Goal: Navigation & Orientation: Find specific page/section

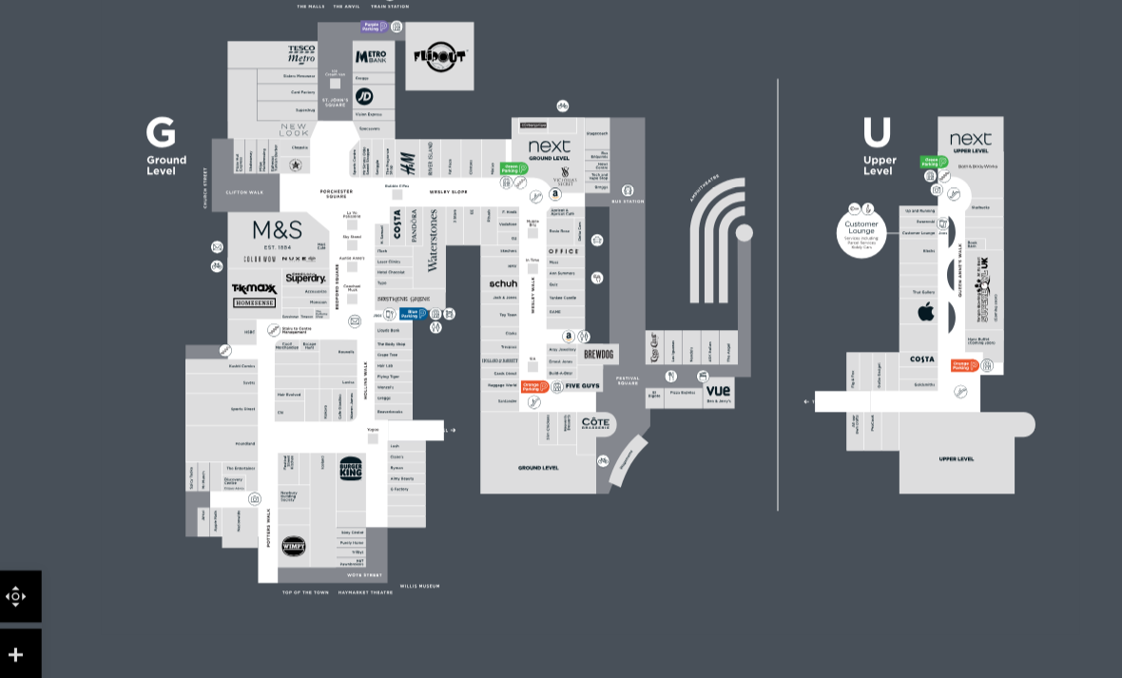
scroll to position [635, 0]
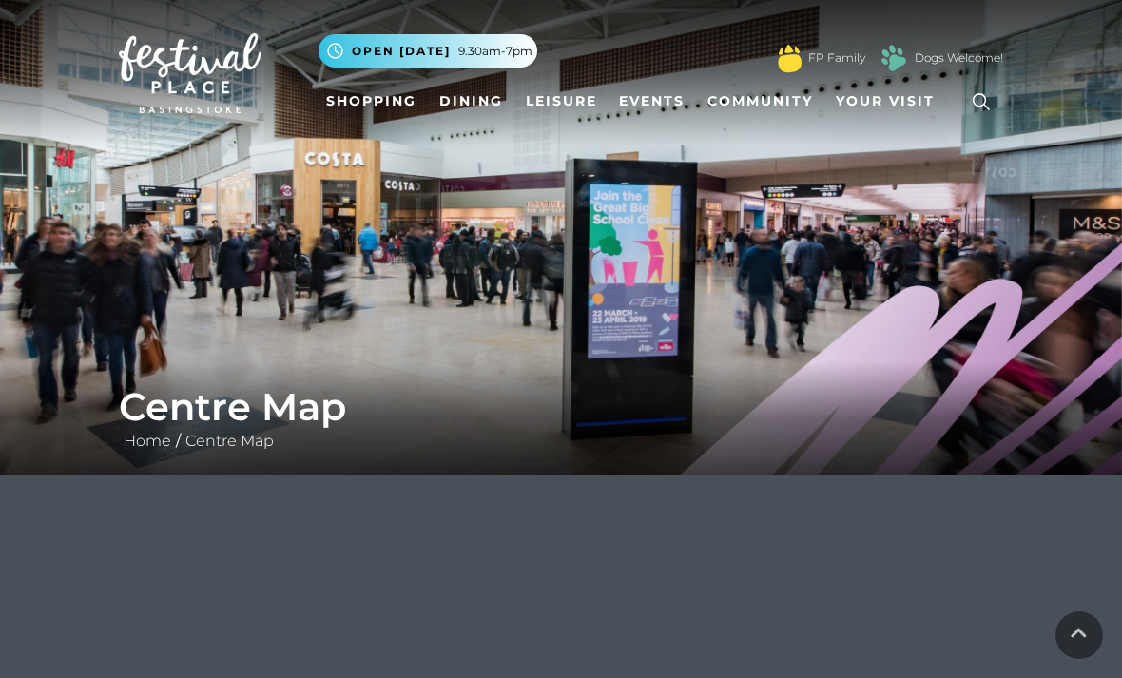
scroll to position [724, 59]
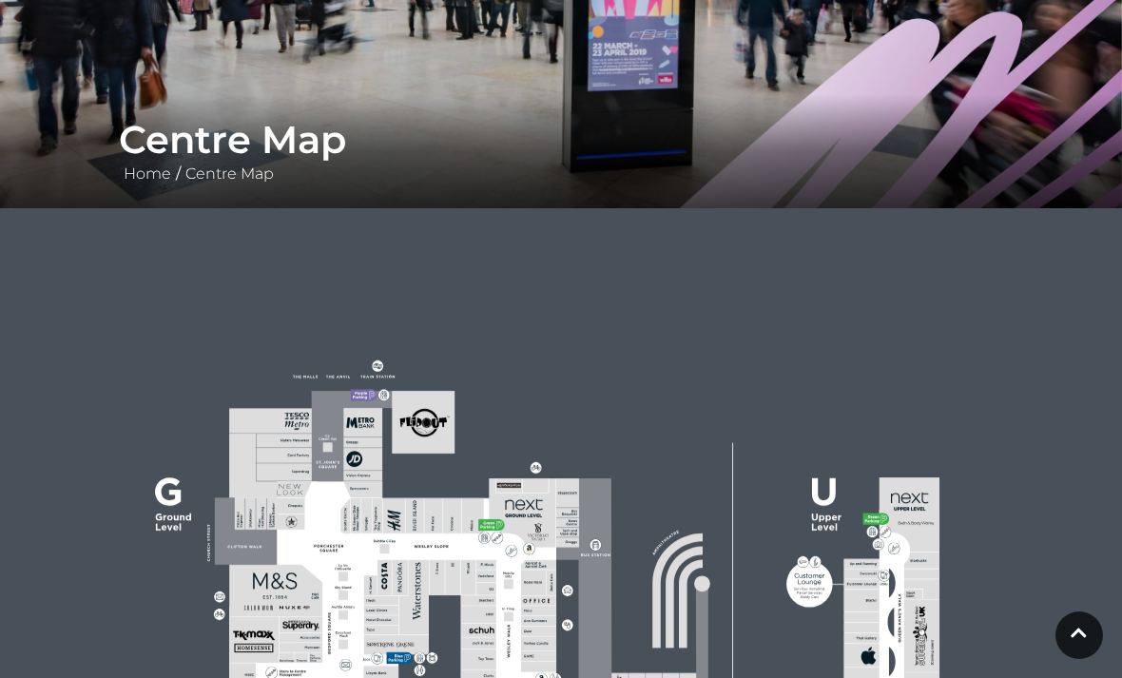
scroll to position [266, 0]
click at [1088, 659] on link at bounding box center [1080, 635] width 48 height 48
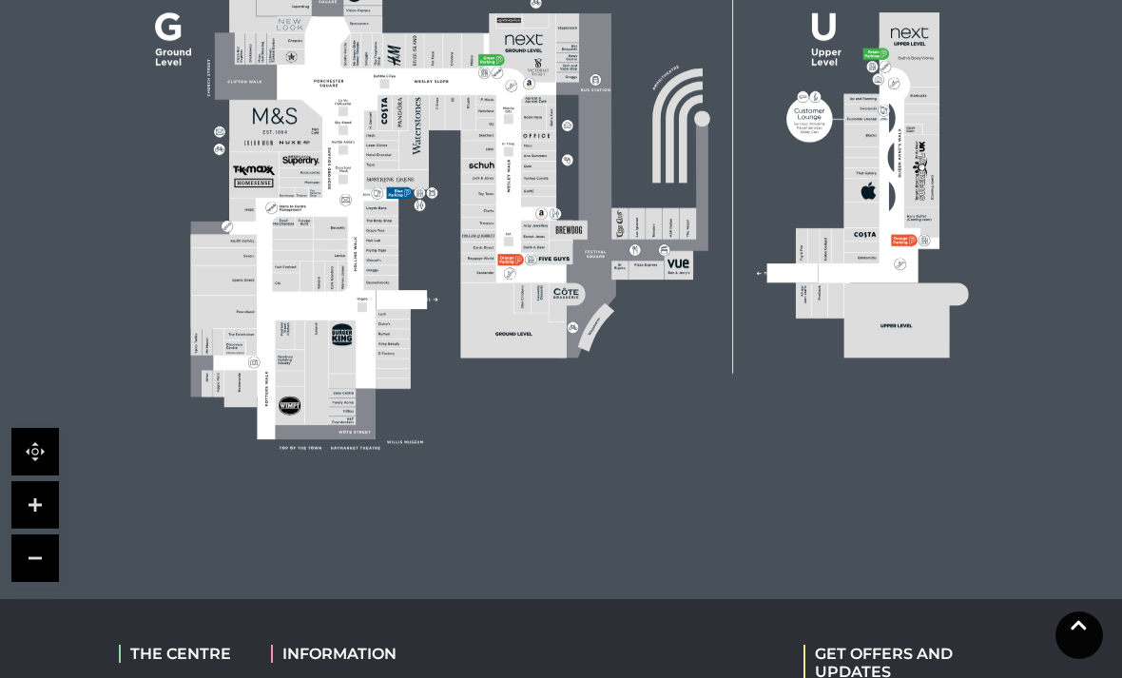
scroll to position [726, 0]
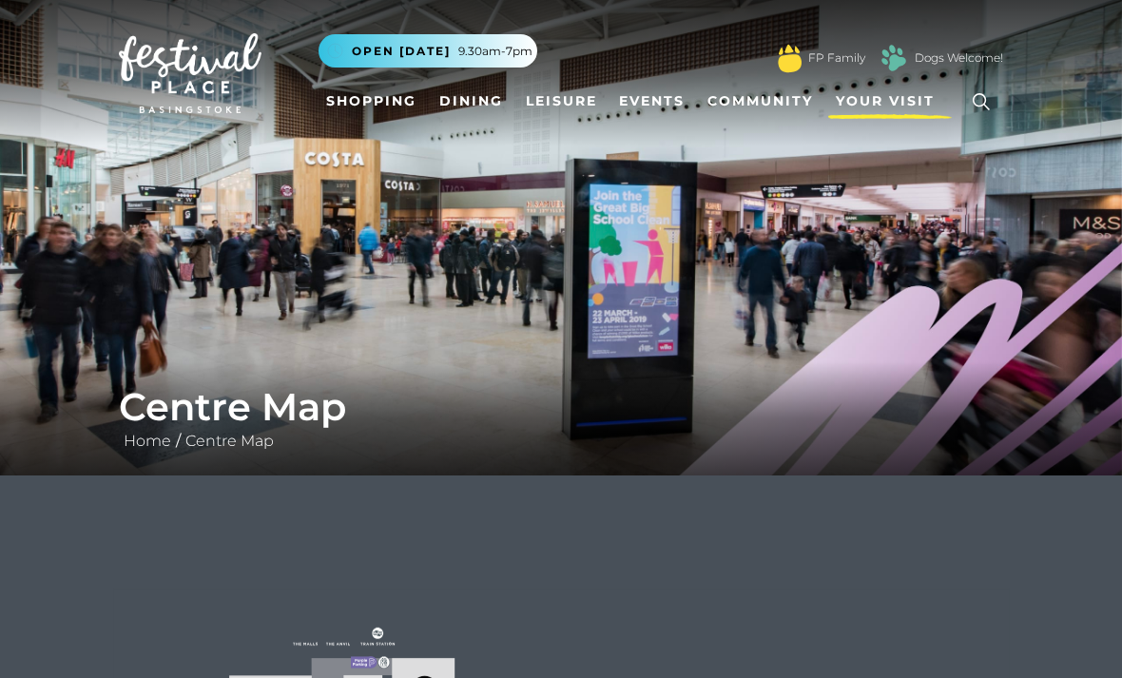
click at [893, 109] on span "Your Visit" at bounding box center [885, 101] width 99 height 20
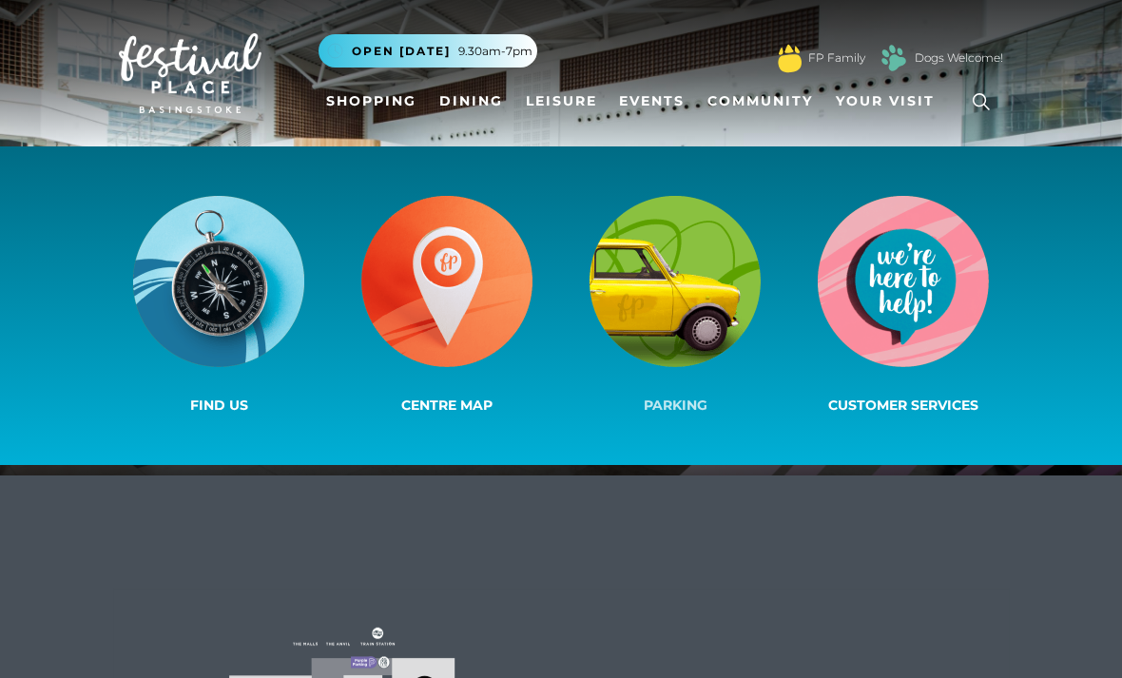
click at [654, 272] on img at bounding box center [675, 281] width 171 height 171
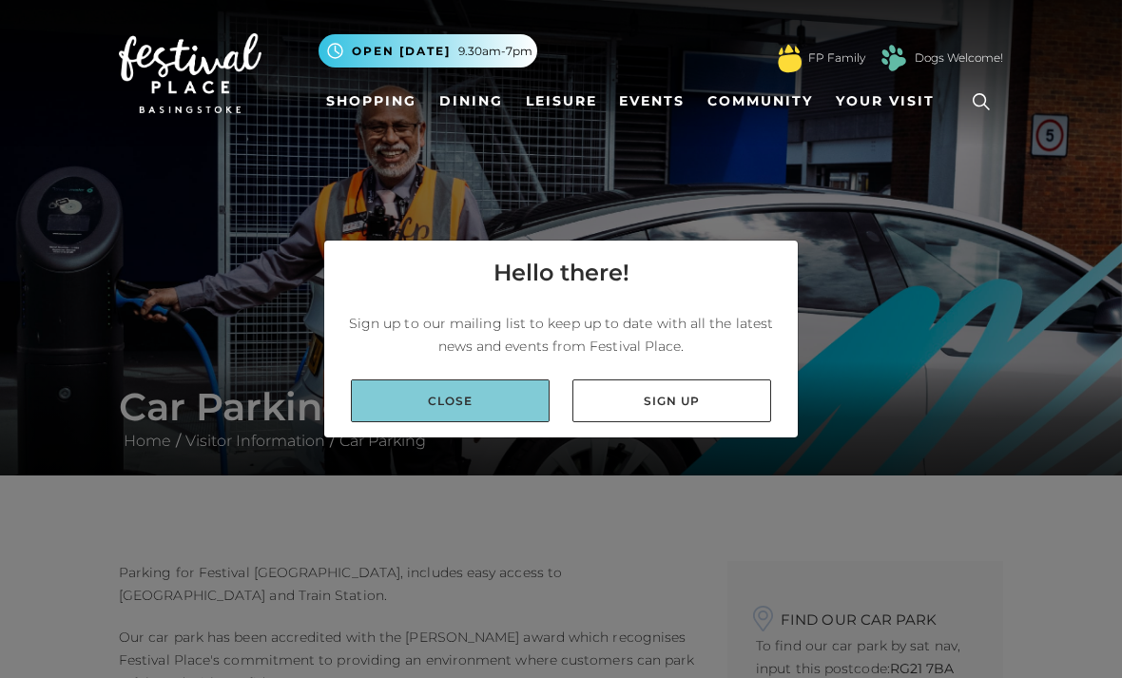
click at [475, 422] on link "Close" at bounding box center [450, 400] width 199 height 43
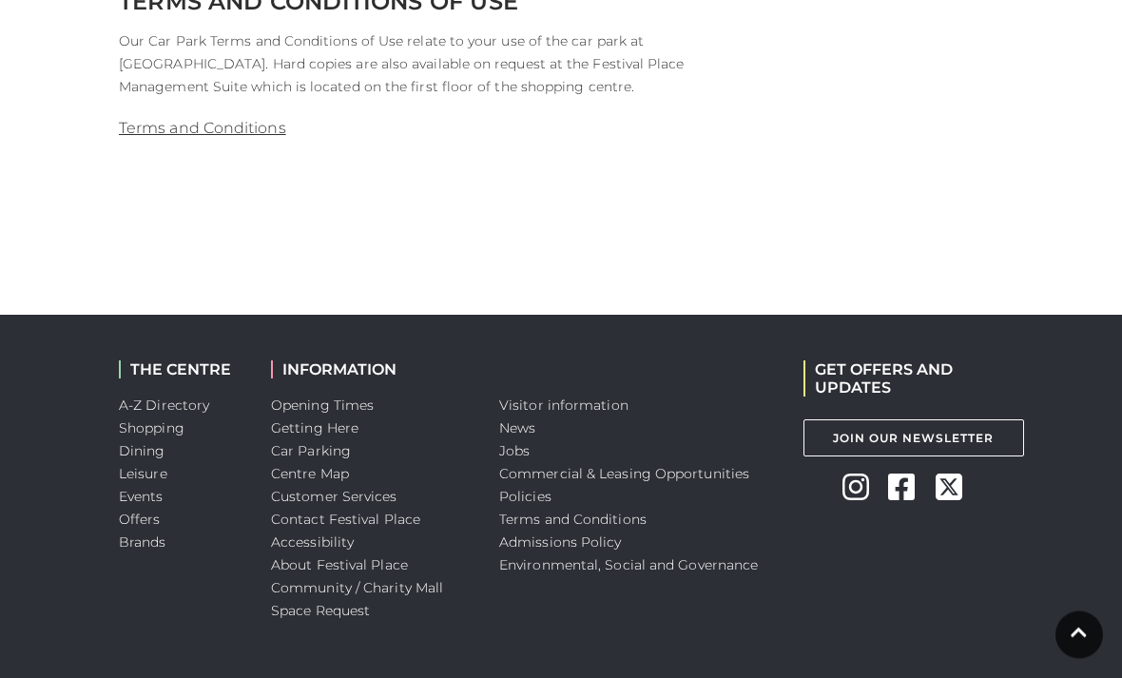
scroll to position [2419, 0]
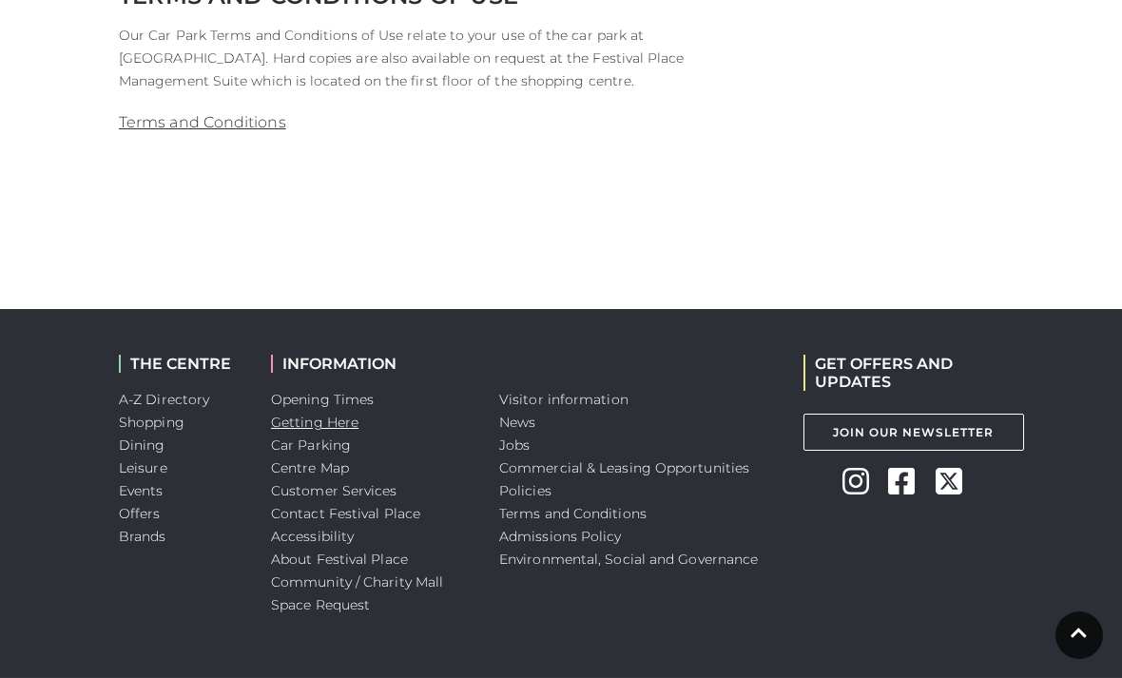
click at [342, 418] on link "Getting Here" at bounding box center [314, 422] width 87 height 17
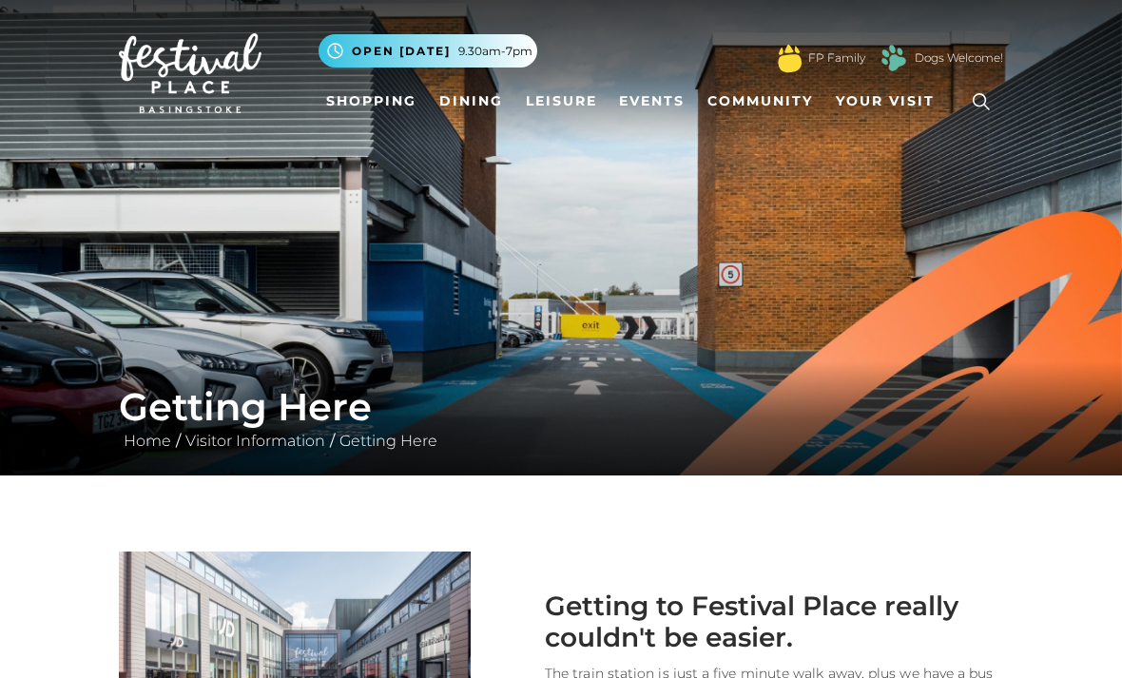
click at [769, 460] on div "Getting Here Home / Visitor Information / Getting Here" at bounding box center [561, 418] width 1122 height 114
click at [375, 103] on link "Shopping" at bounding box center [372, 101] width 106 height 35
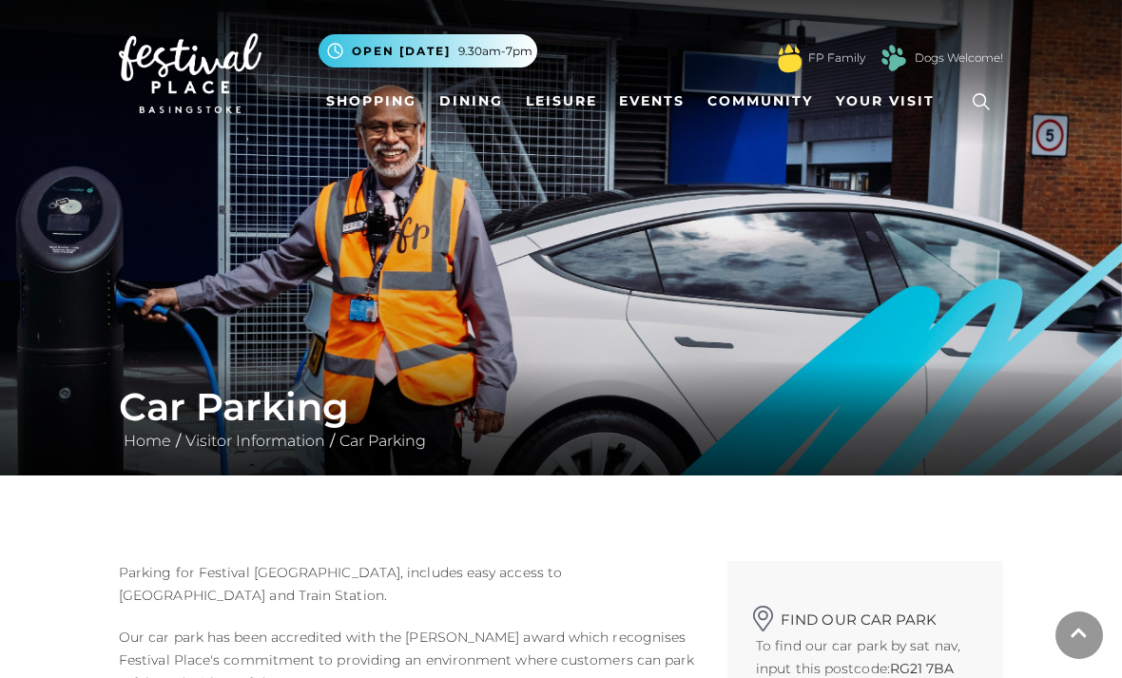
scroll to position [2480, 0]
